Goal: Find specific page/section: Find specific page/section

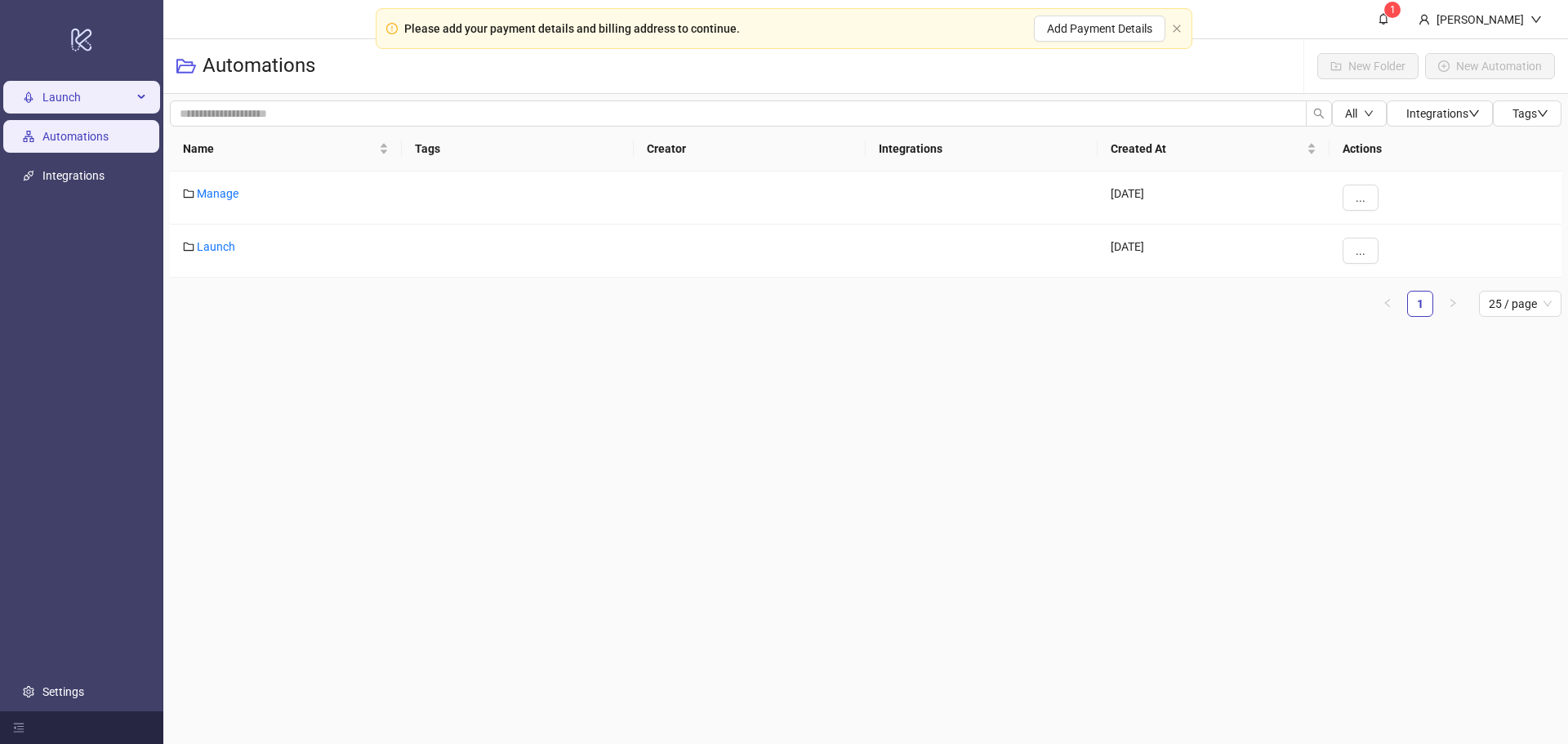
click at [83, 109] on span "Launch" at bounding box center [88, 97] width 90 height 33
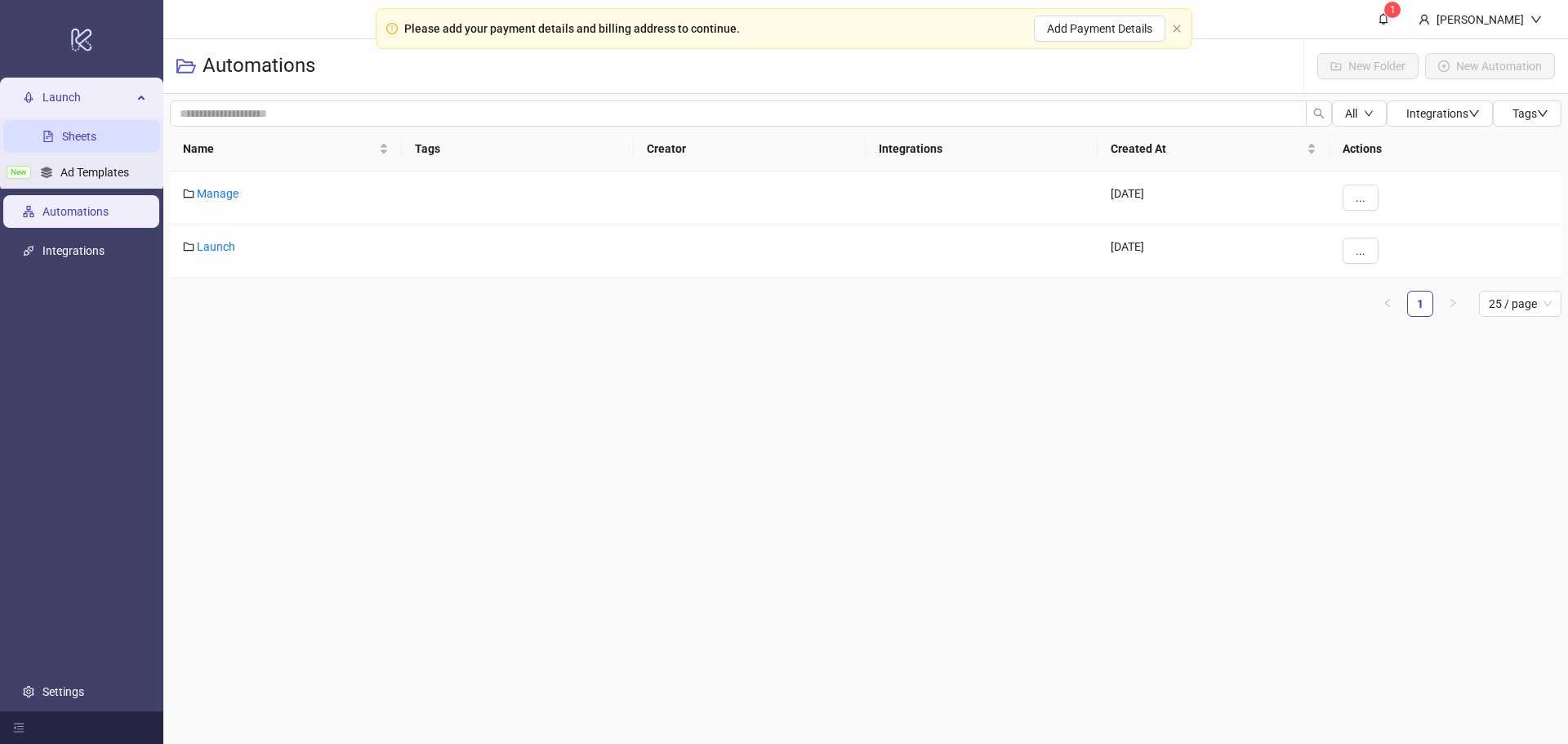
click at [84, 133] on link "Sheets" at bounding box center [79, 135] width 34 height 13
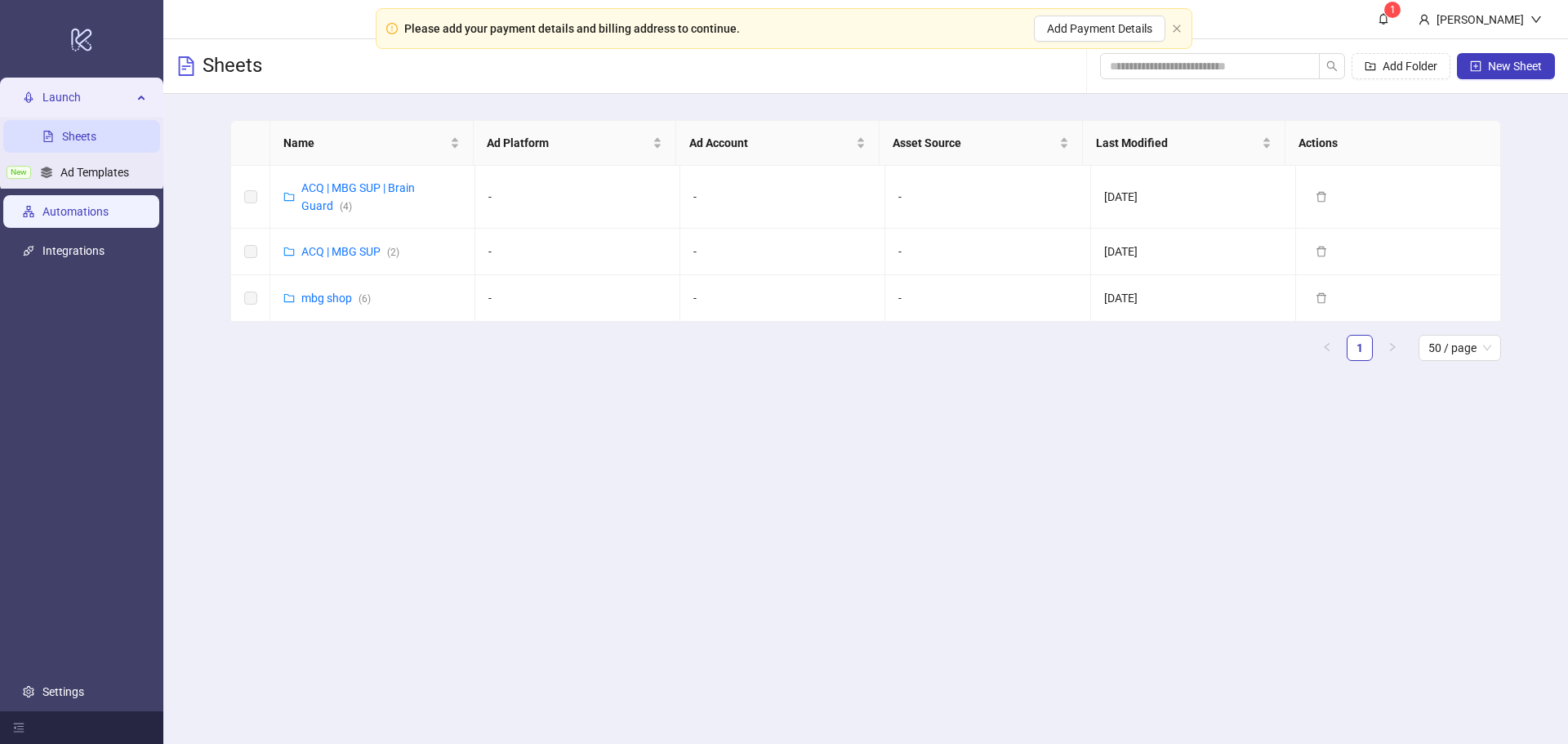
click at [95, 205] on link "Automations" at bounding box center [76, 210] width 66 height 13
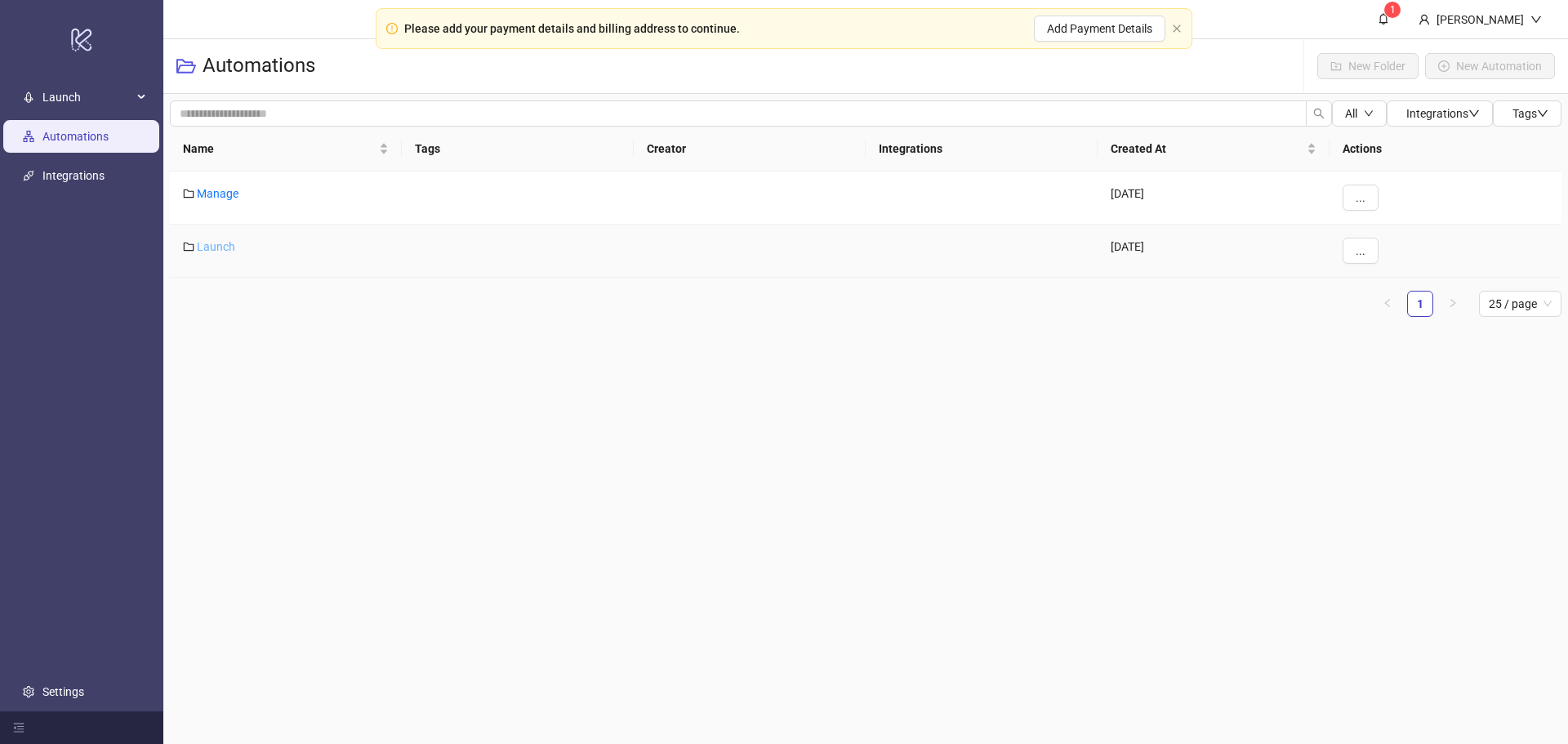
click at [231, 244] on link "Launch" at bounding box center [215, 245] width 38 height 13
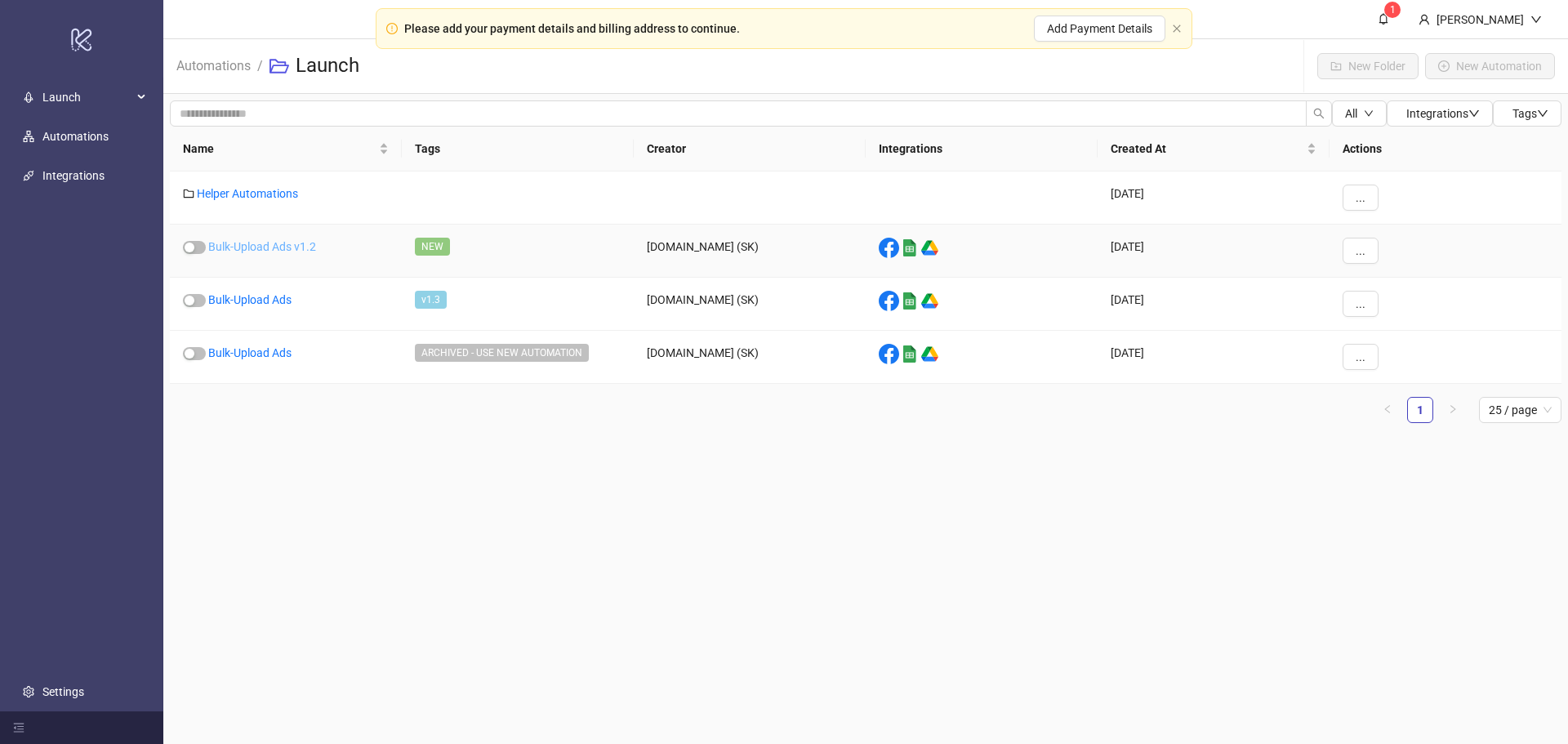
click at [254, 247] on link "Bulk-Upload Ads v1.2" at bounding box center [262, 245] width 108 height 13
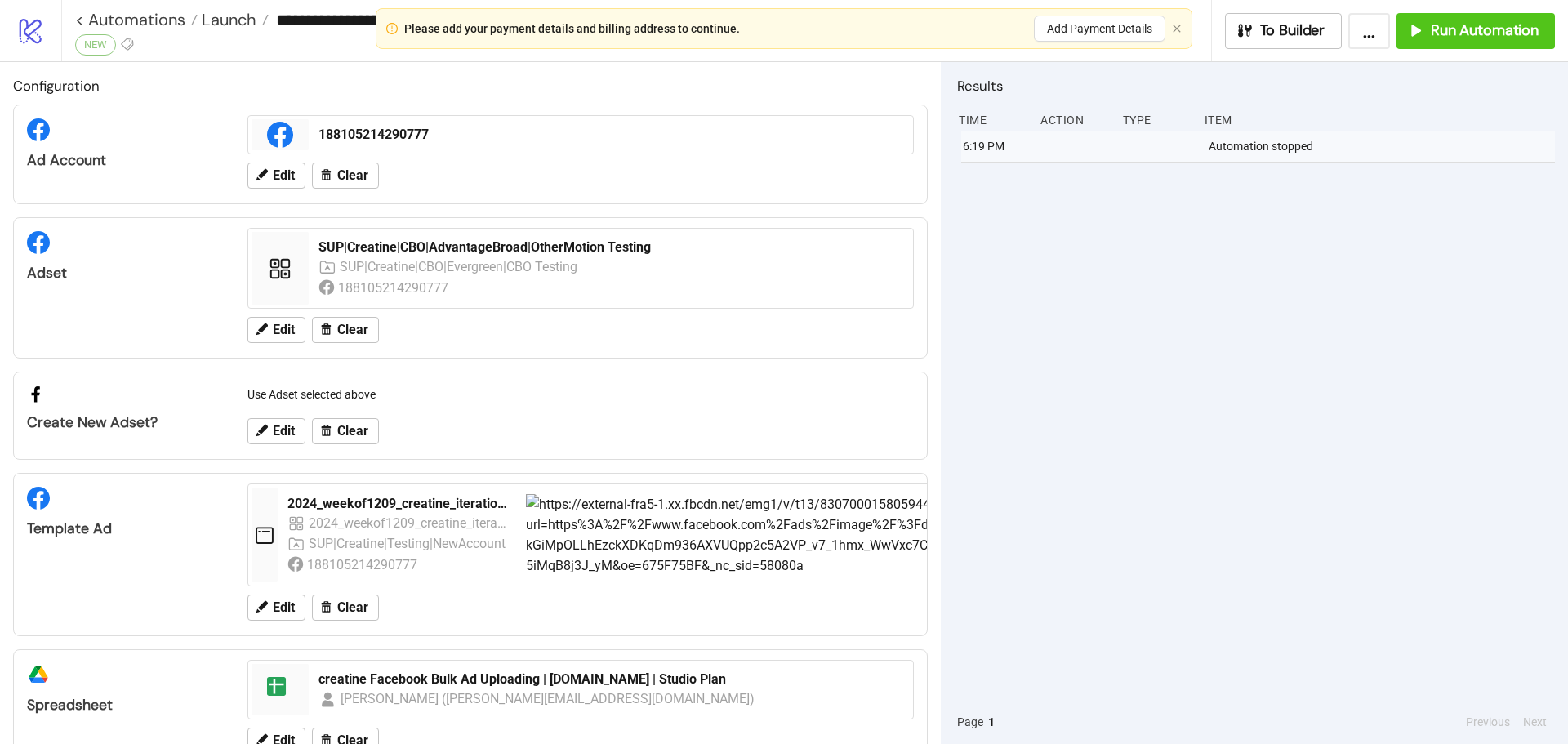
click at [41, 34] on icon "logo/logo-mobile" at bounding box center [30, 30] width 28 height 28
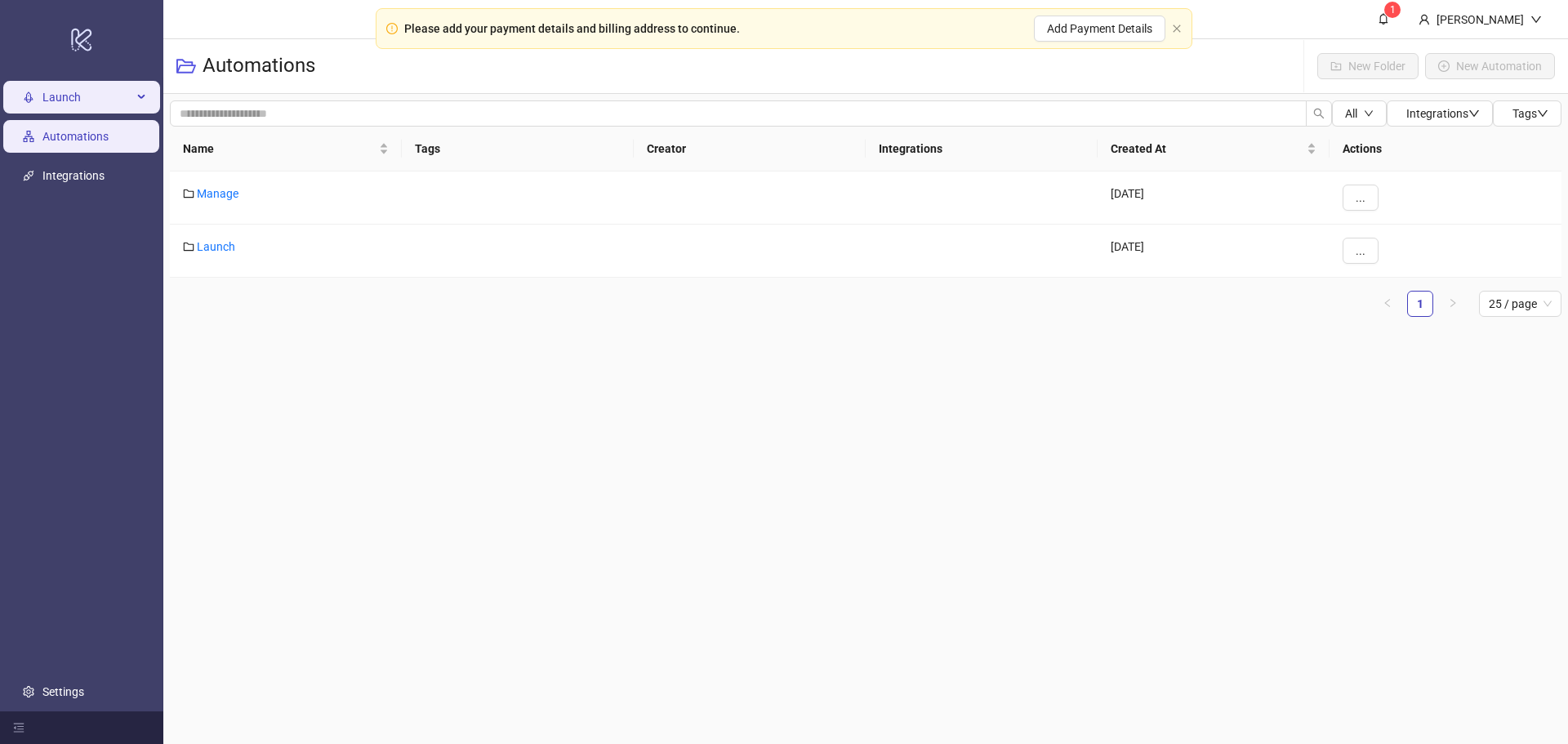
click at [101, 94] on span "Launch" at bounding box center [88, 97] width 90 height 33
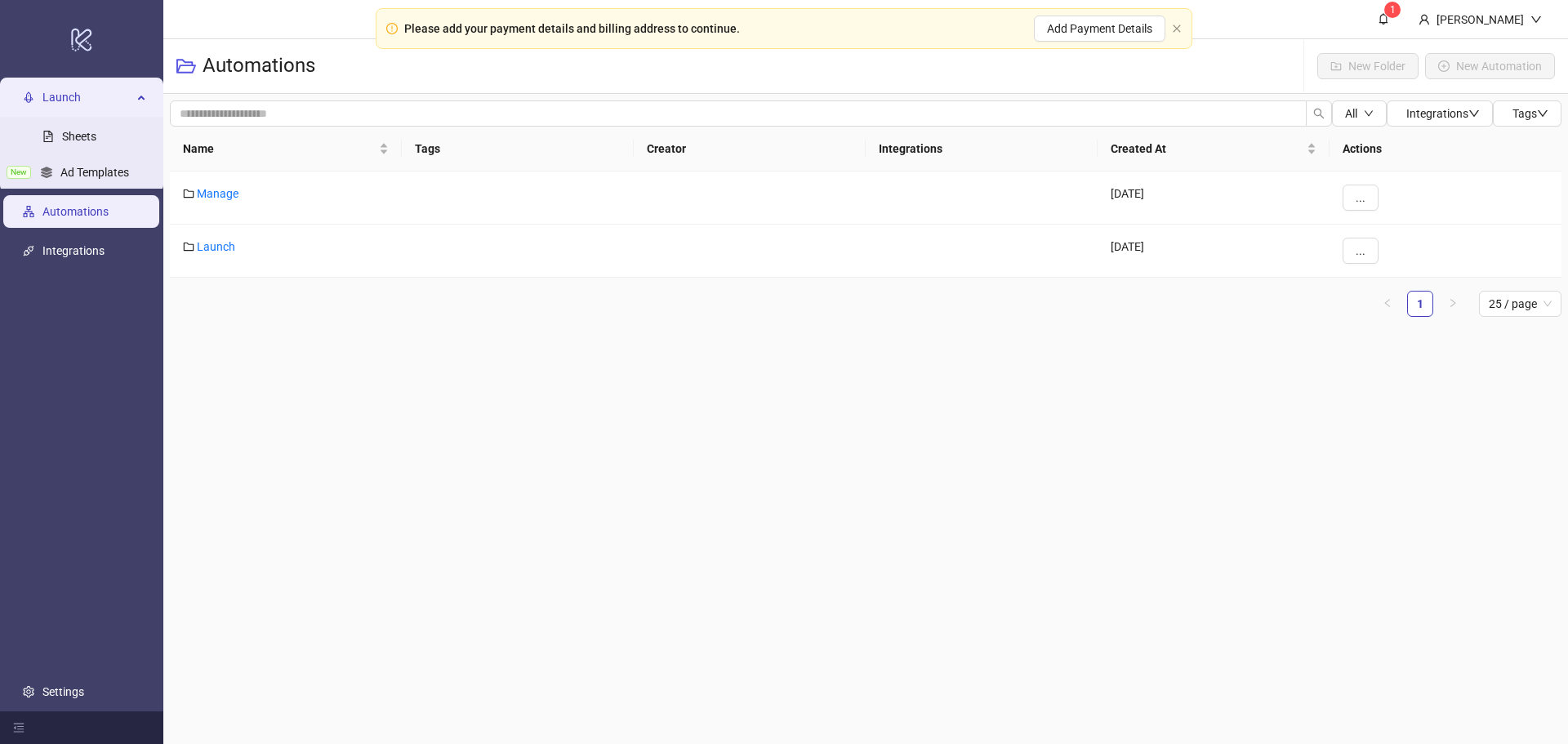
click at [107, 87] on span "Launch" at bounding box center [88, 97] width 90 height 33
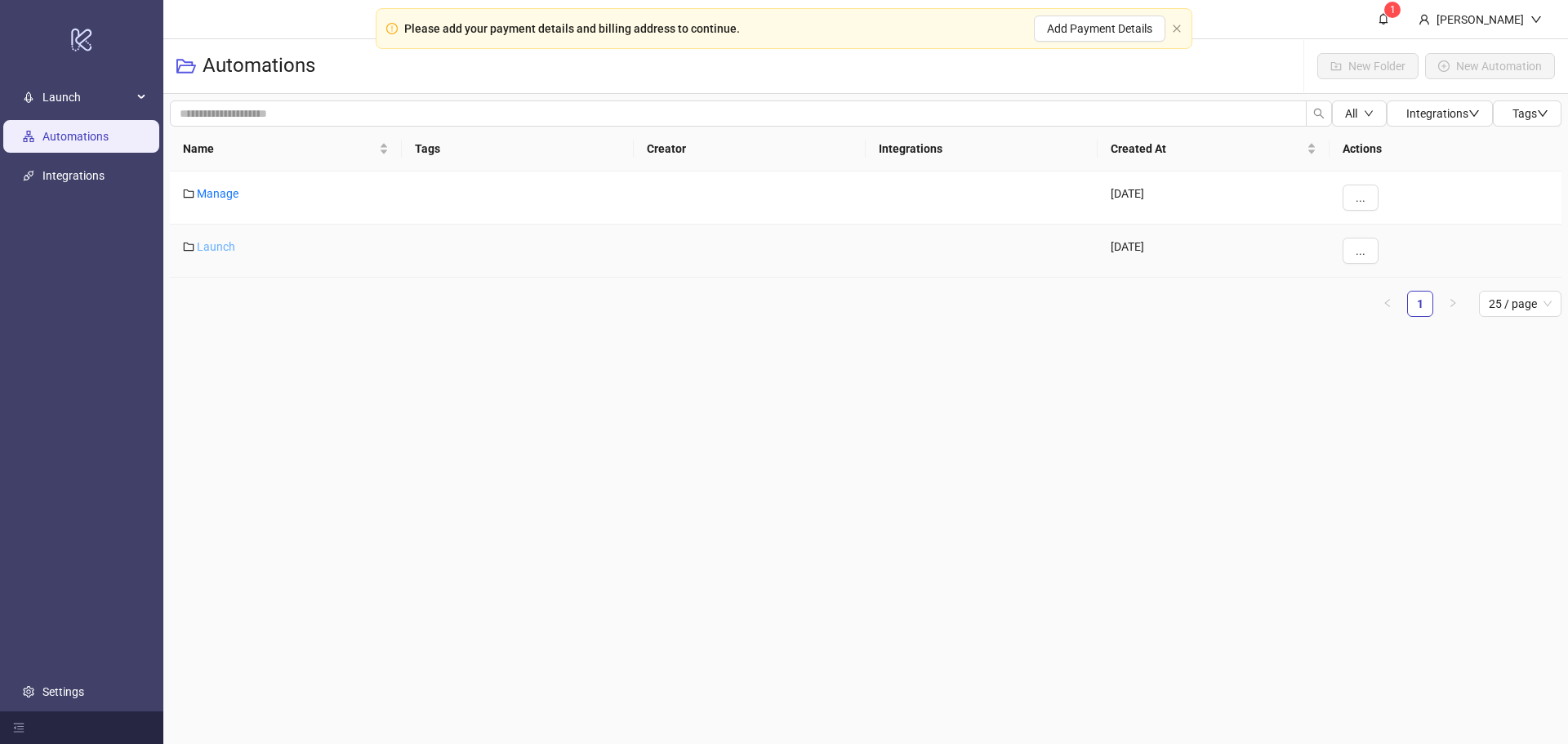
click at [214, 244] on link "Launch" at bounding box center [215, 245] width 38 height 13
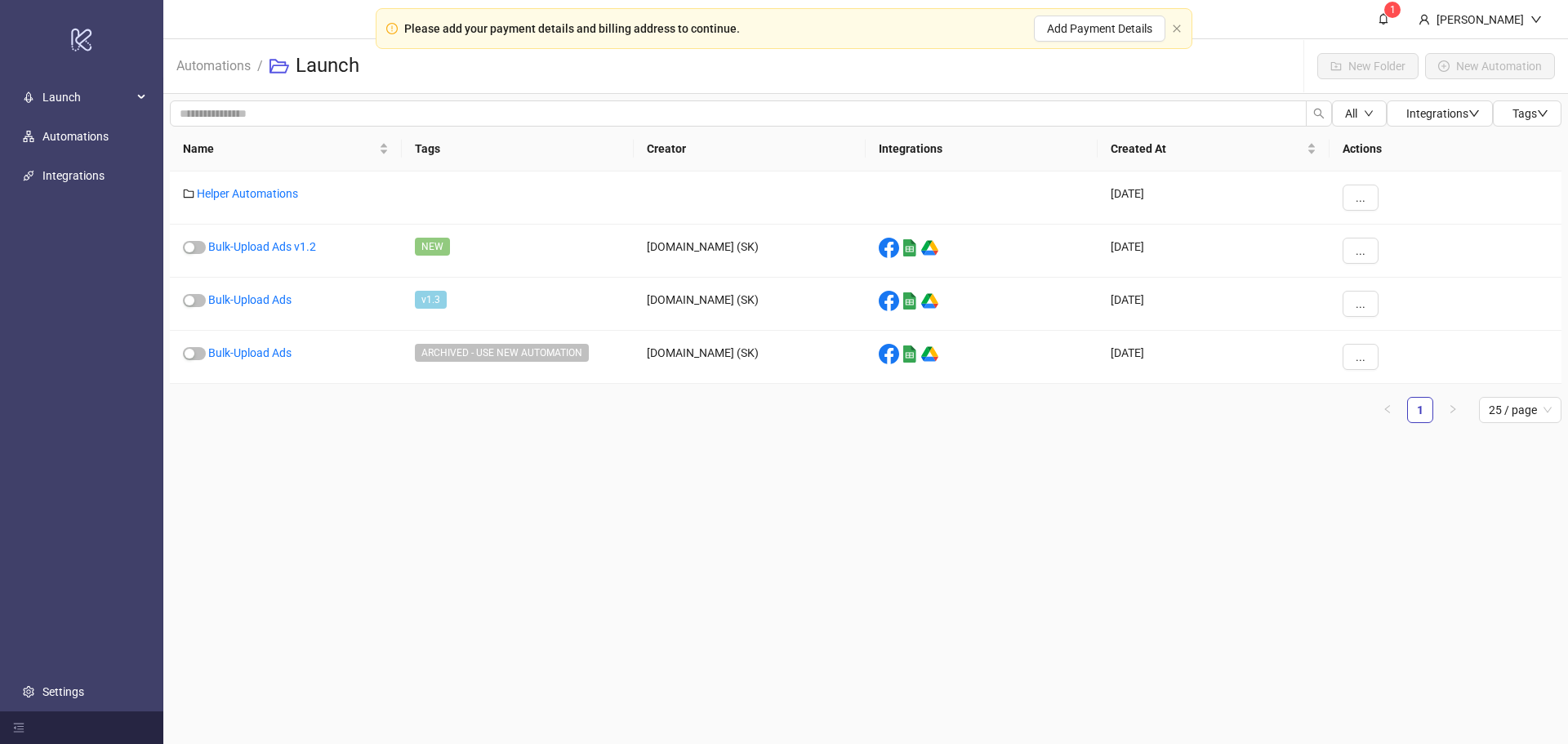
click at [246, 399] on ul "1 25 / page" at bounding box center [865, 409] width 1391 height 26
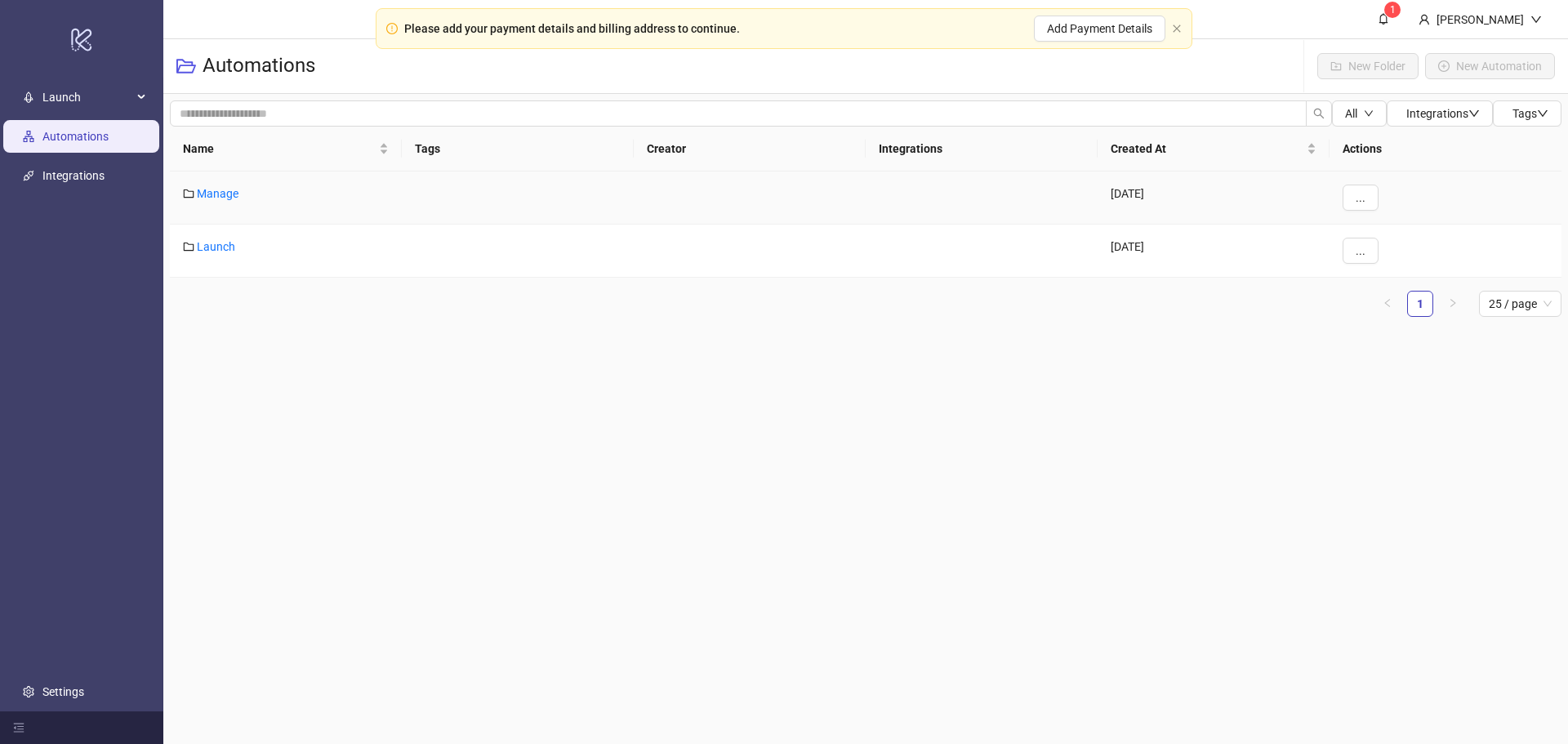
click at [212, 185] on div "Manage" at bounding box center [285, 198] width 232 height 53
click at [212, 188] on link "Manage" at bounding box center [217, 193] width 42 height 13
click at [224, 250] on link "Launch" at bounding box center [215, 245] width 38 height 13
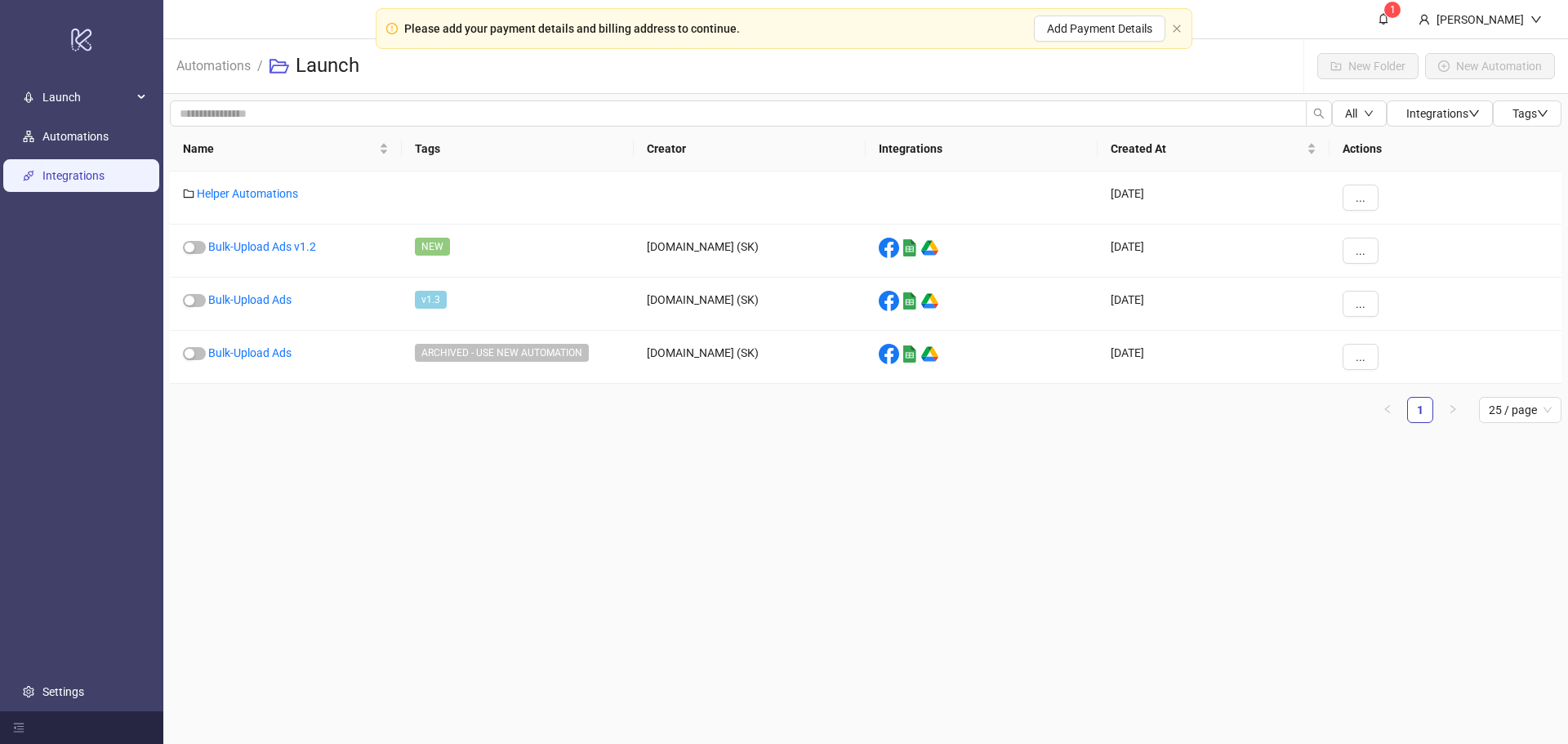
click at [103, 174] on link "Integrations" at bounding box center [74, 175] width 62 height 13
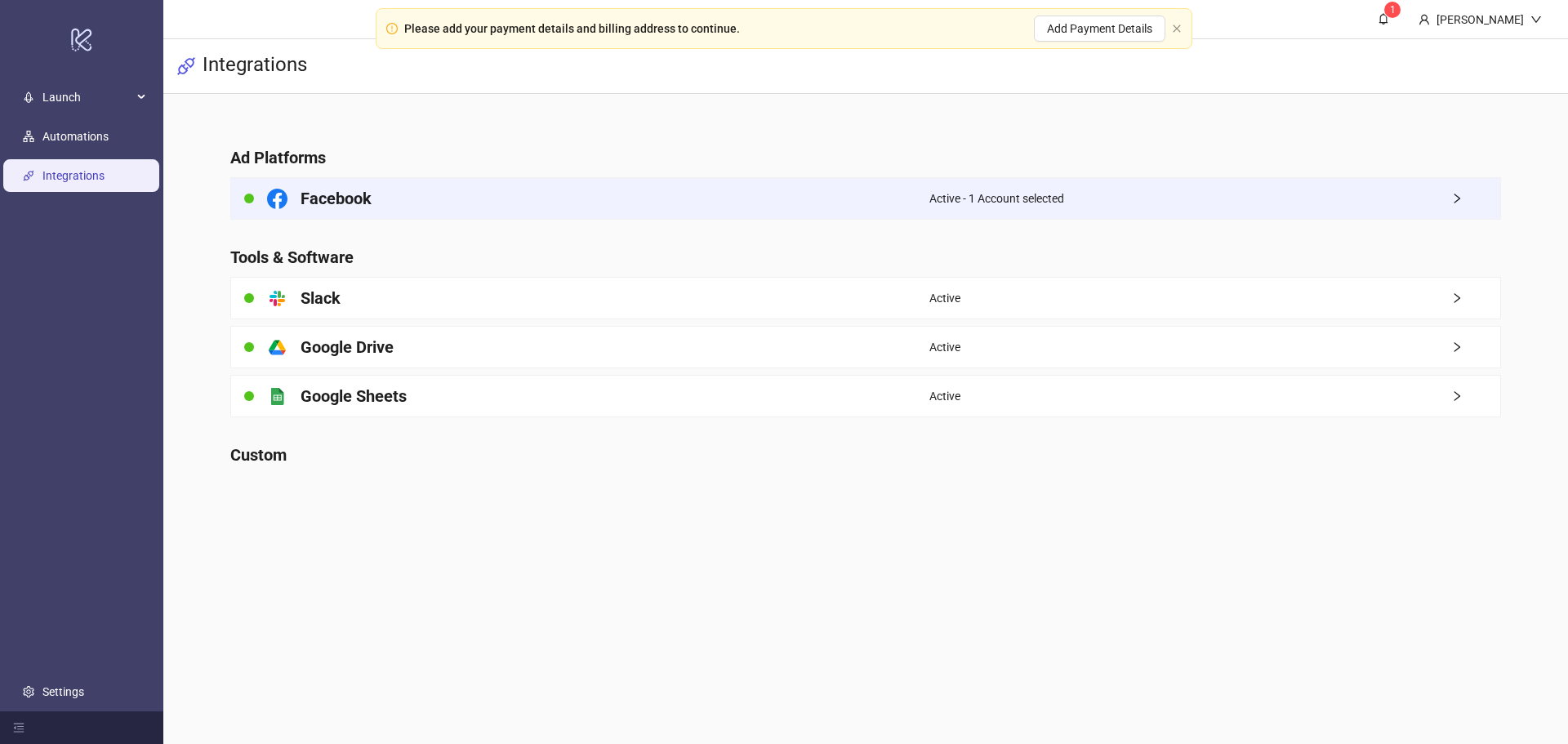
click at [420, 190] on div "Facebook" at bounding box center [579, 199] width 698 height 41
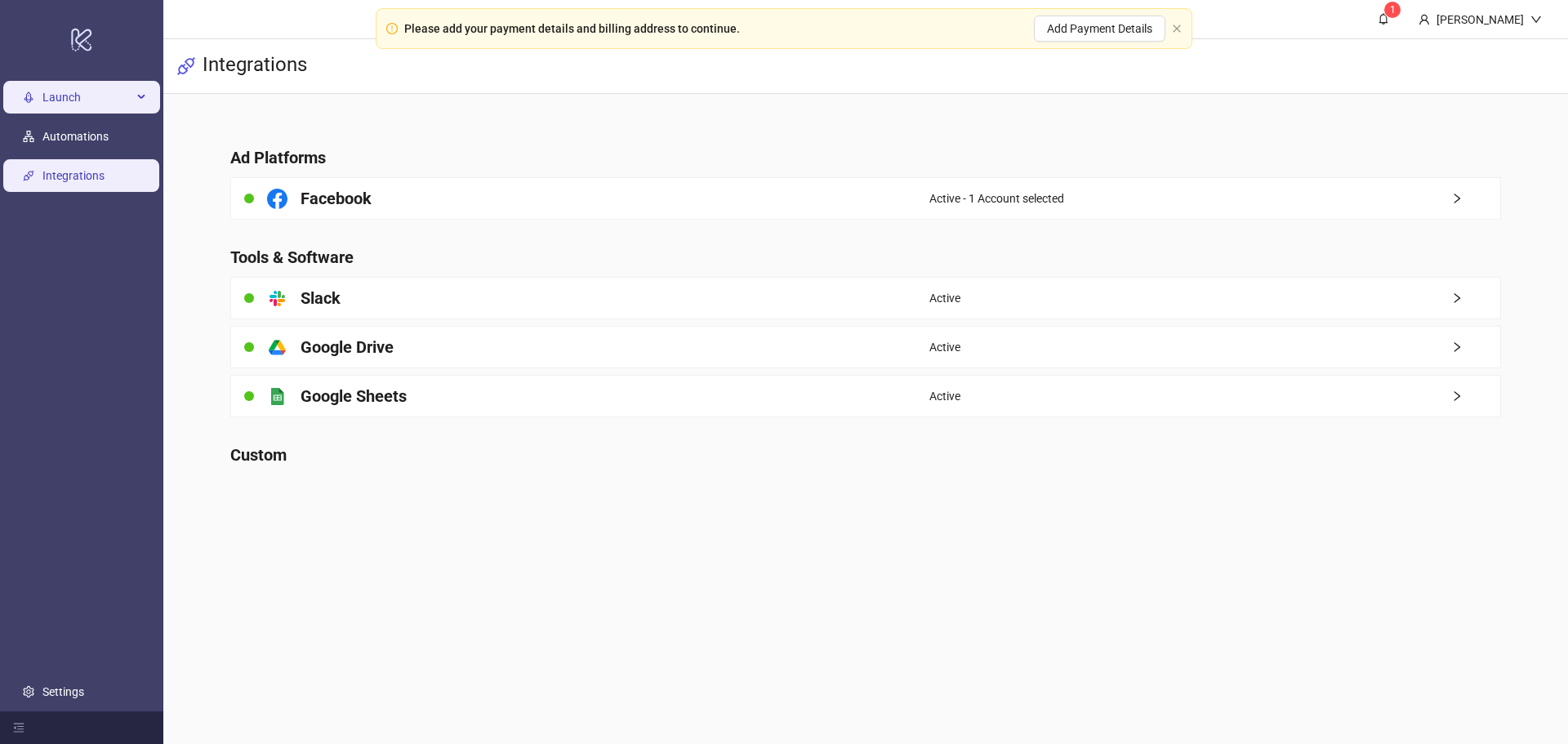
click at [77, 93] on span "Launch" at bounding box center [88, 97] width 90 height 33
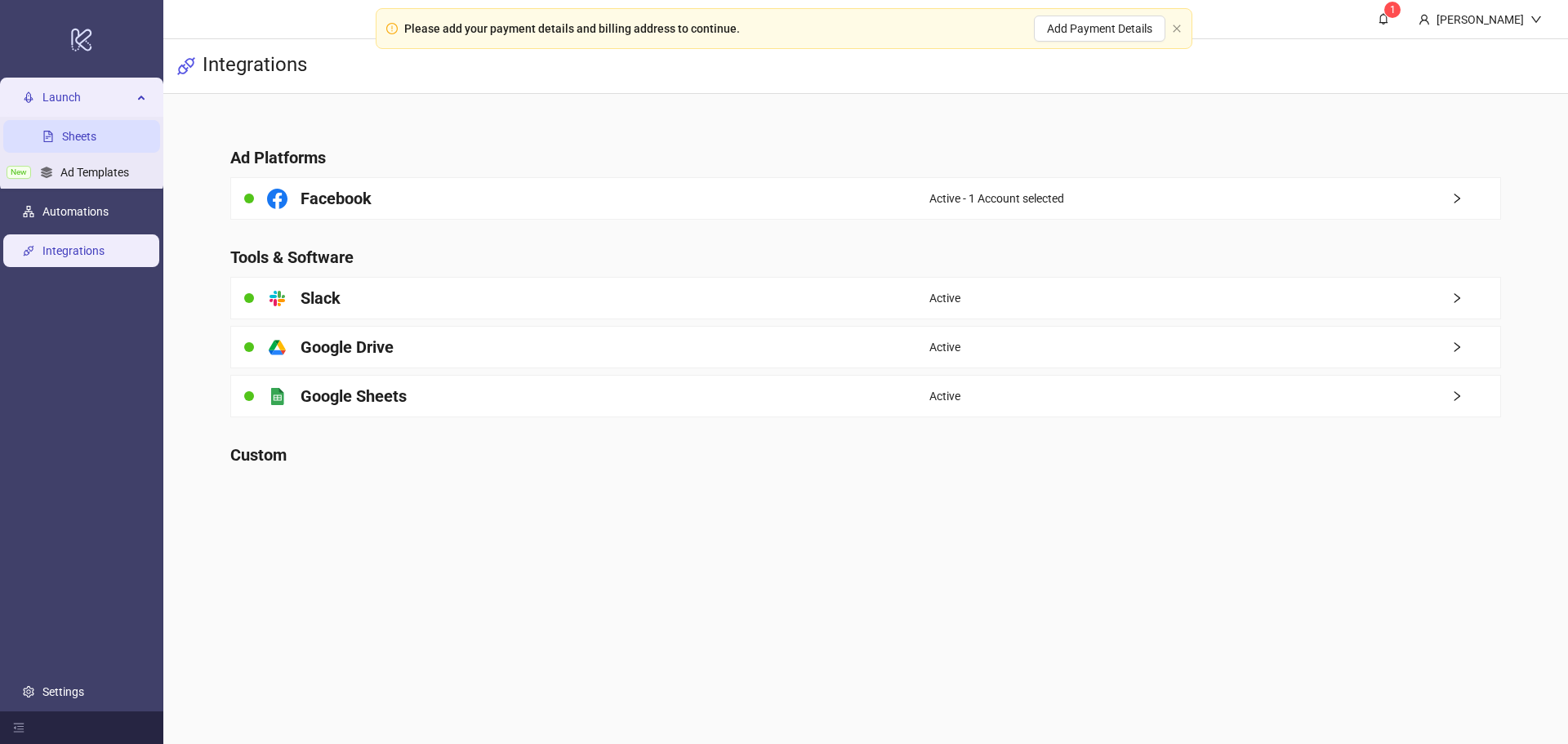
click at [83, 130] on link "Sheets" at bounding box center [79, 135] width 34 height 13
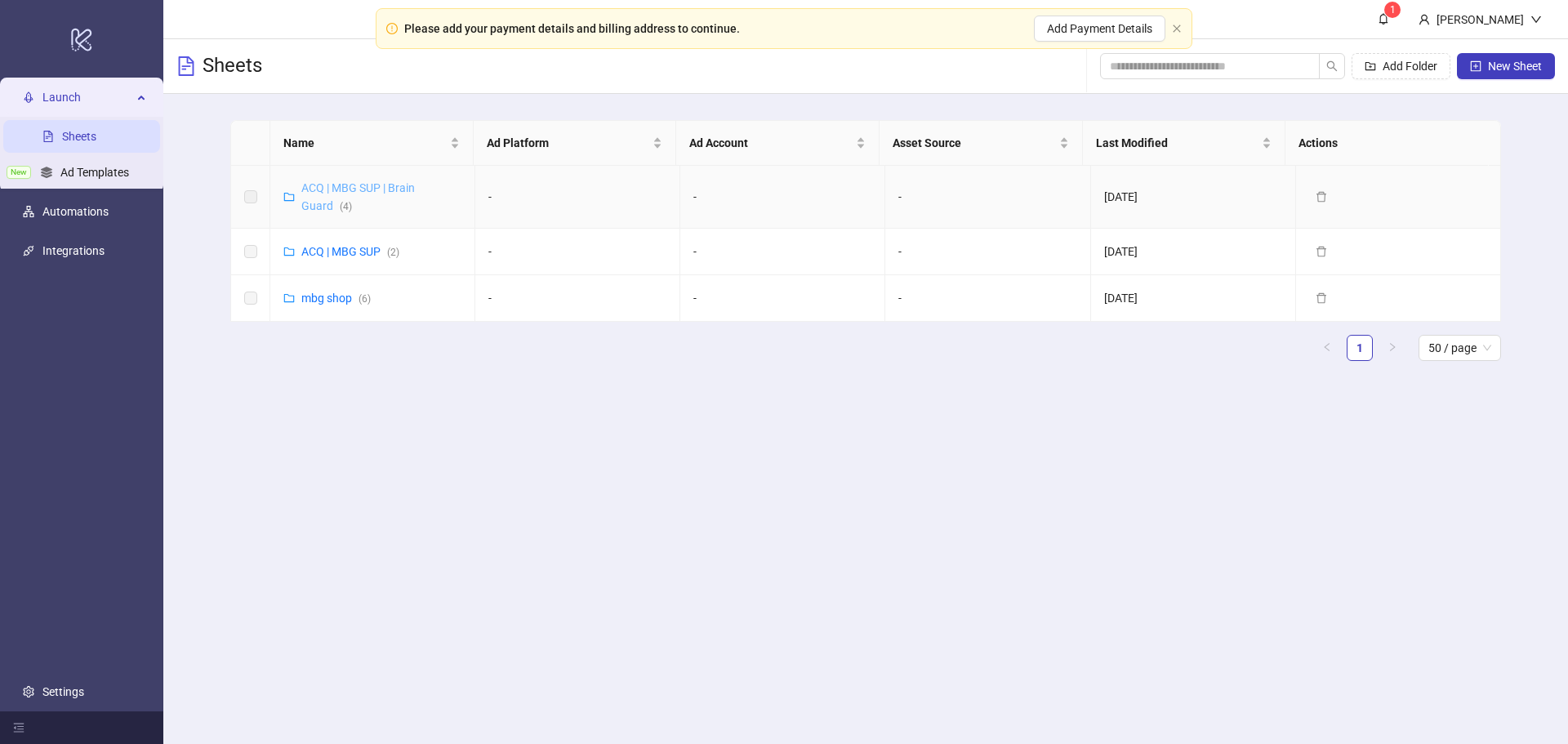
click at [333, 185] on link "ACQ | MBG SUP | Brain Guard ( 4 )" at bounding box center [357, 197] width 114 height 31
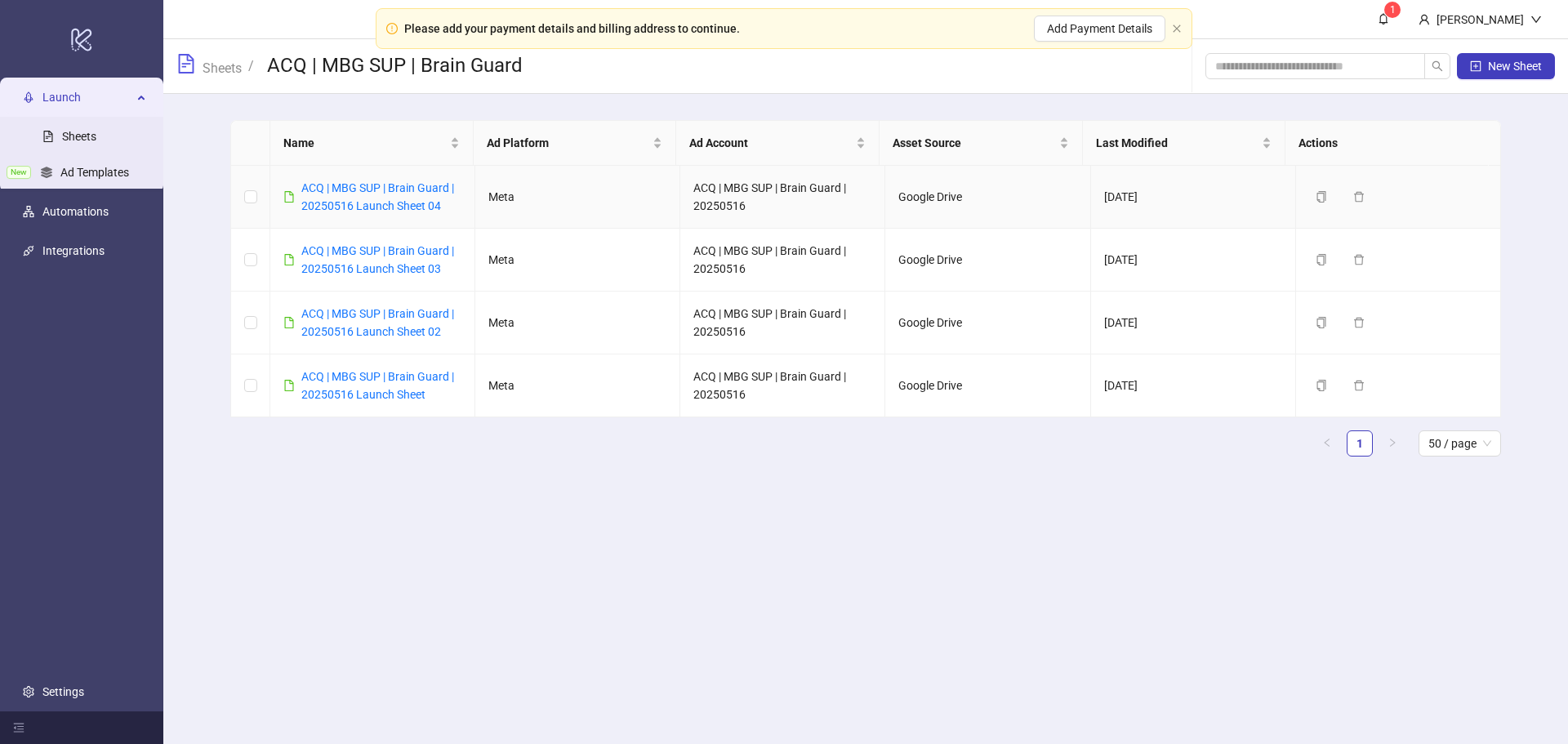
click at [368, 220] on td "ACQ | MBG SUP | Brain Guard | 20250516 Launch Sheet 04" at bounding box center [372, 197] width 205 height 63
click at [372, 205] on link "ACQ | MBG SUP | Brain Guard | 20250516 Launch Sheet 04" at bounding box center [377, 197] width 153 height 31
